Goal: Check status

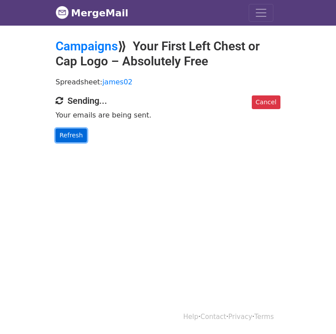
click at [56, 135] on link "Refresh" at bounding box center [71, 135] width 31 height 14
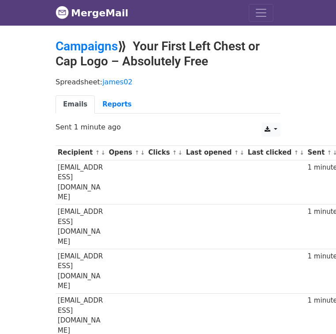
click at [86, 61] on h2 "Campaigns ⟫ Your First Left Chest or Cap Logo – Absolutely Free" at bounding box center [168, 54] width 225 height 30
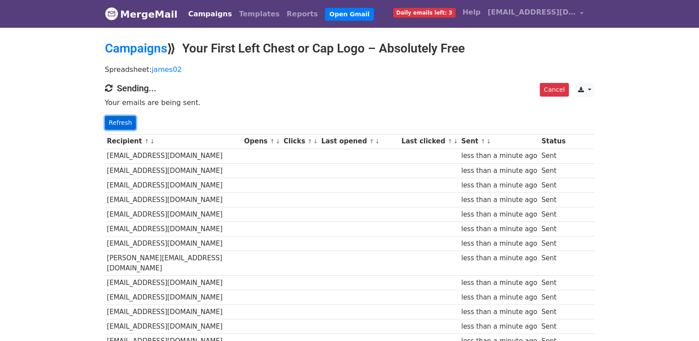
click at [130, 123] on link "Refresh" at bounding box center [120, 123] width 31 height 14
